Goal: Check status

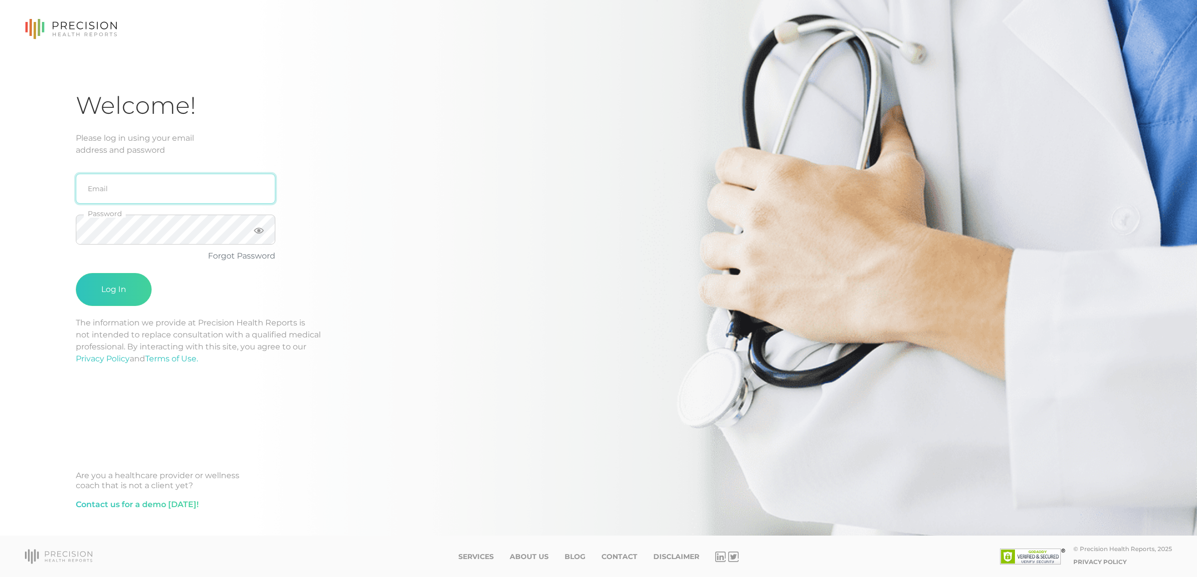
click at [205, 181] on input "email" at bounding box center [175, 189] width 199 height 30
type input "[EMAIL_ADDRESS][DOMAIN_NAME]"
click at [76, 273] on button "Log In" at bounding box center [114, 289] width 76 height 33
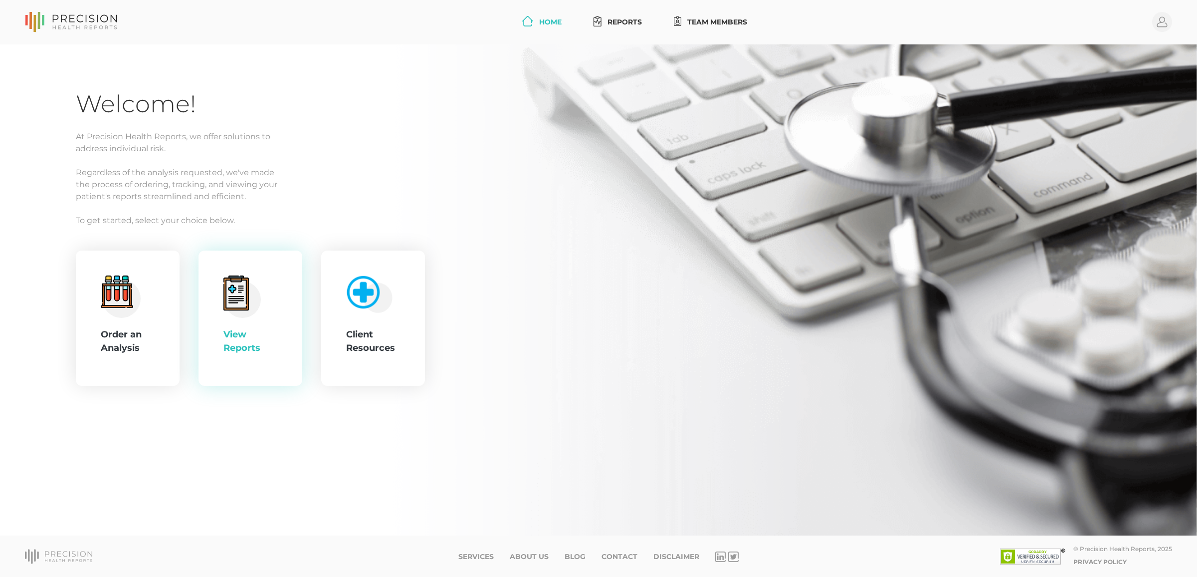
click at [223, 318] on div "View Reports" at bounding box center [250, 318] width 54 height 86
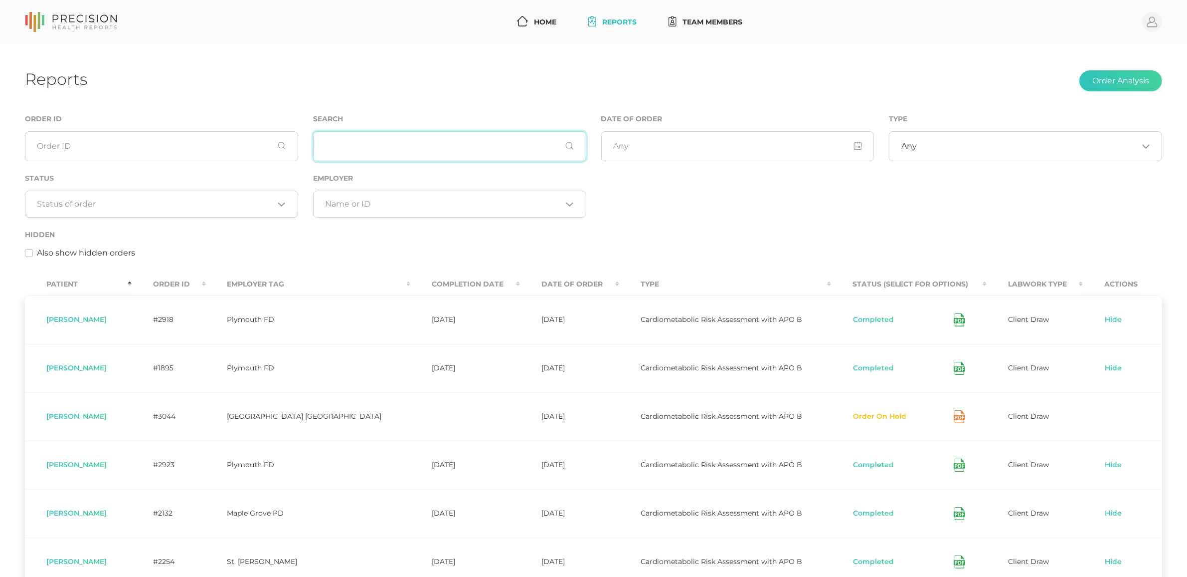
click at [377, 154] on input "text" at bounding box center [449, 146] width 273 height 30
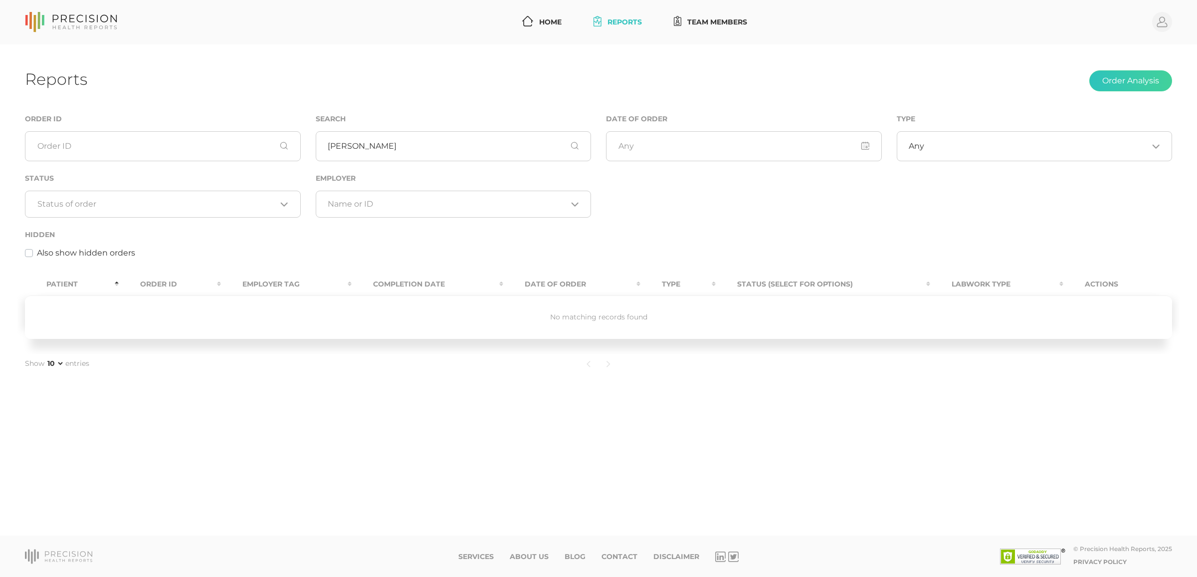
drag, startPoint x: 124, startPoint y: 455, endPoint x: 150, endPoint y: 414, distance: 48.4
click at [124, 455] on div "Reports Order Analysis Order ID Search [PERSON_NAME] Date of Order Type Any Loa…" at bounding box center [598, 289] width 1197 height 491
drag, startPoint x: 366, startPoint y: 147, endPoint x: 319, endPoint y: 145, distance: 46.4
click at [319, 145] on input "[PERSON_NAME]" at bounding box center [454, 146] width 276 height 30
type input "v"
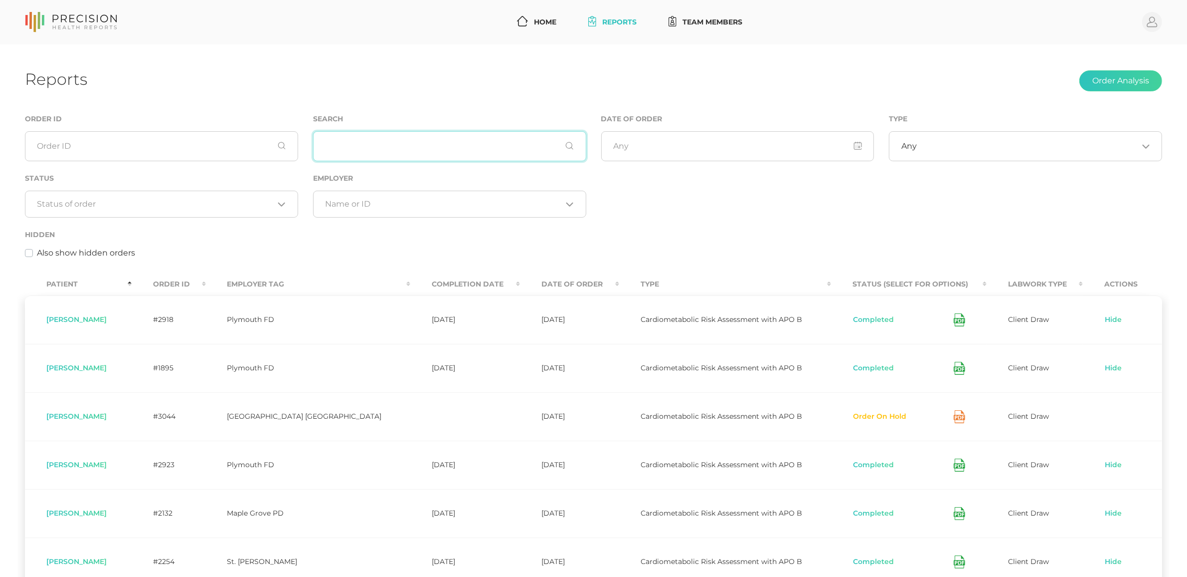
click at [342, 151] on input "text" at bounding box center [449, 146] width 273 height 30
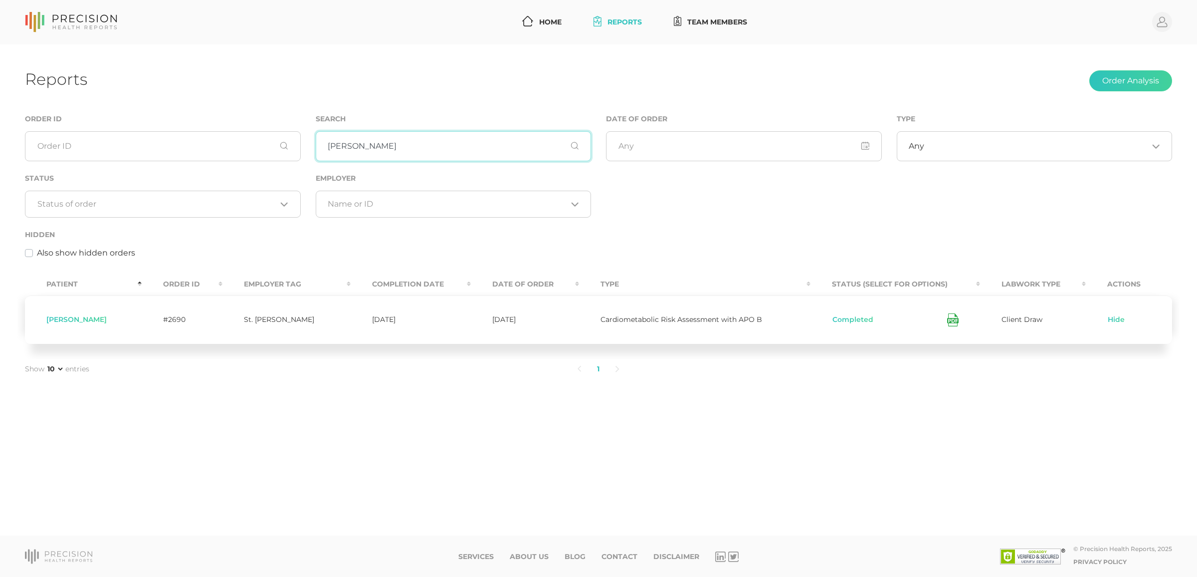
type input "[PERSON_NAME]"
click at [949, 316] on icon at bounding box center [952, 319] width 11 height 13
